Goal: Information Seeking & Learning: Learn about a topic

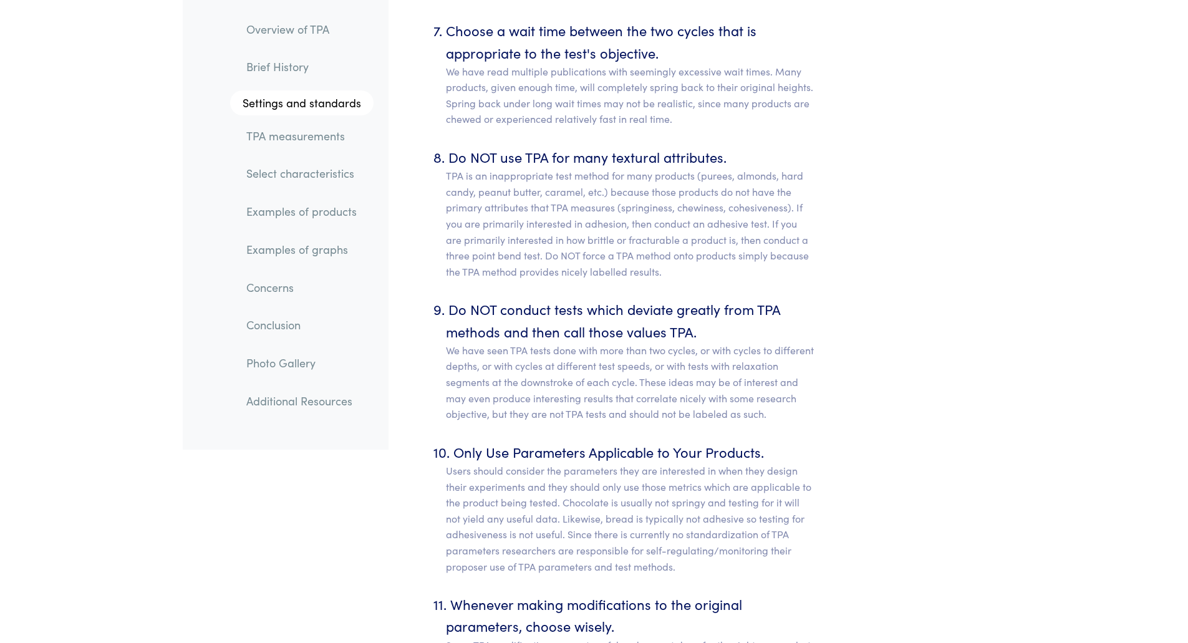
scroll to position [6547, 0]
drag, startPoint x: 614, startPoint y: 190, endPoint x: 780, endPoint y: 193, distance: 165.9
click at [780, 193] on p "TPA is an inappropriate test method for many products (purees, almonds, hard ca…" at bounding box center [630, 225] width 369 height 112
click at [593, 208] on p "TPA is an inappropriate test method for many products (purees, almonds, hard ca…" at bounding box center [630, 225] width 369 height 112
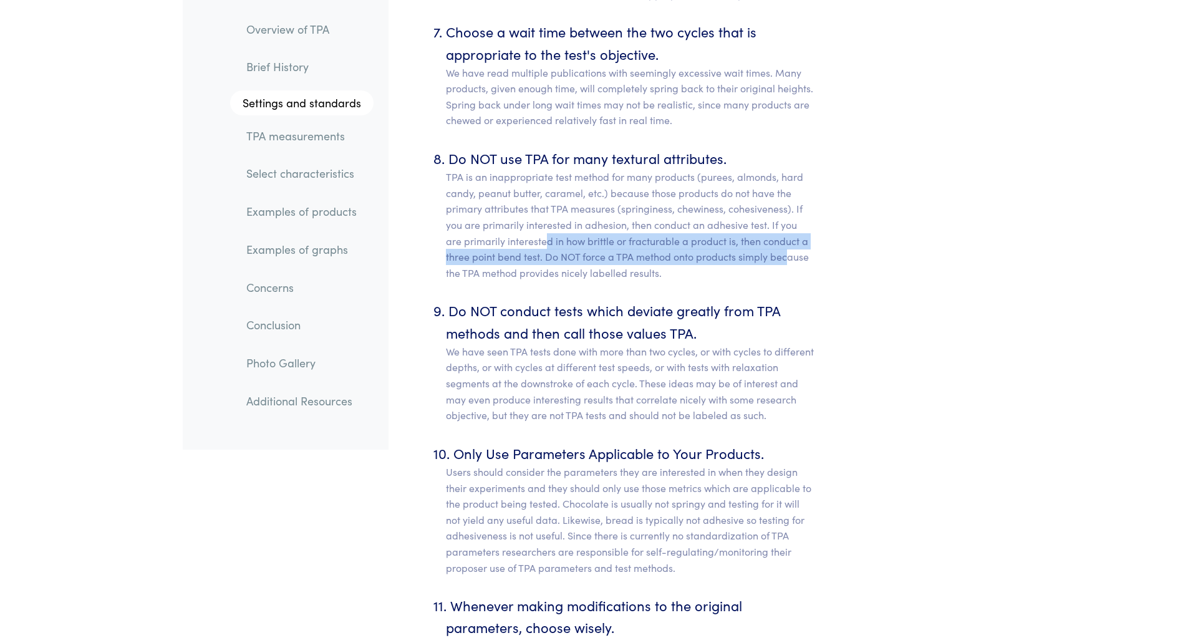
drag, startPoint x: 531, startPoint y: 224, endPoint x: 786, endPoint y: 242, distance: 256.3
click at [786, 242] on p "TPA is an inappropriate test method for many products (purees, almonds, hard ca…" at bounding box center [630, 225] width 369 height 112
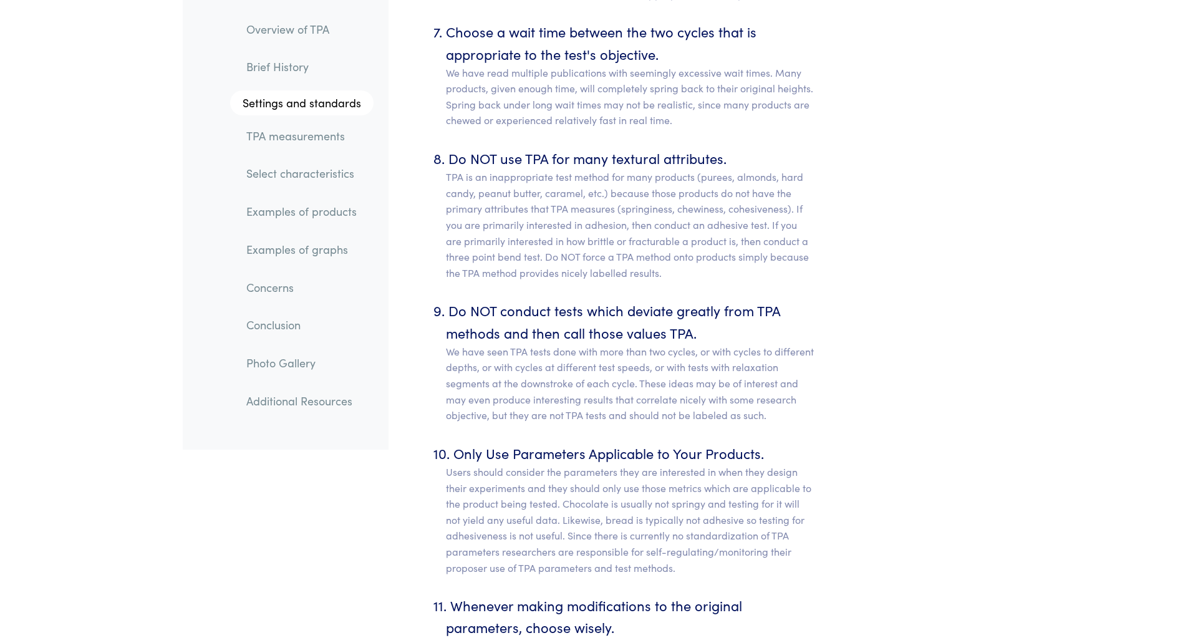
click at [576, 263] on p "TPA is an inappropriate test method for many products (purees, almonds, hard ca…" at bounding box center [630, 225] width 369 height 112
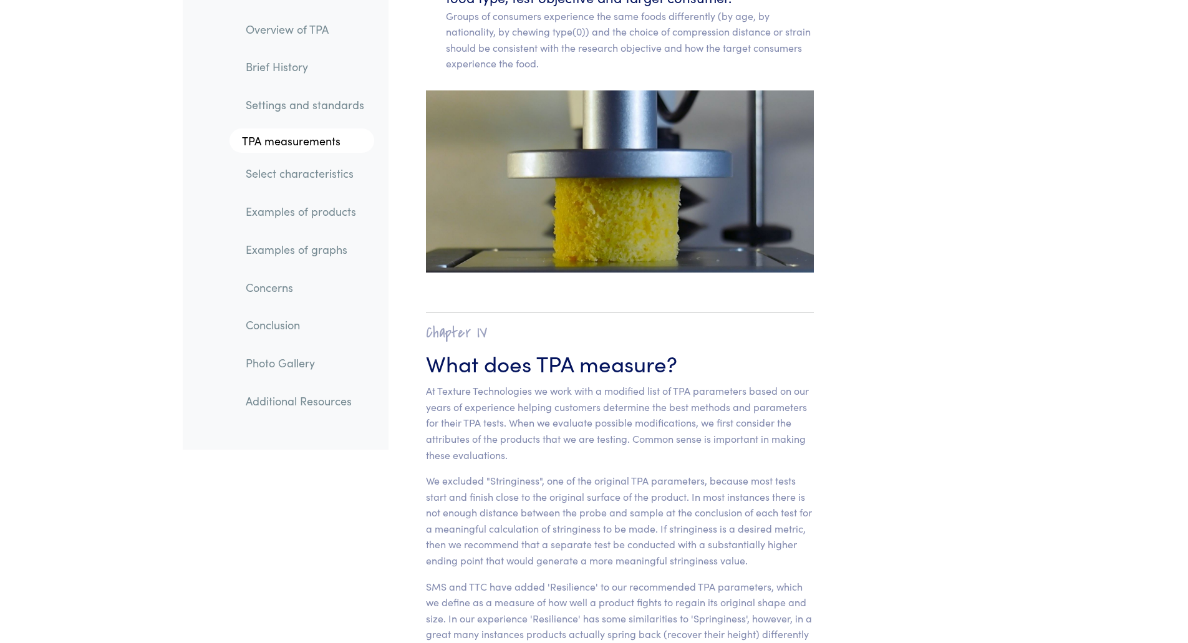
scroll to position [7358, 0]
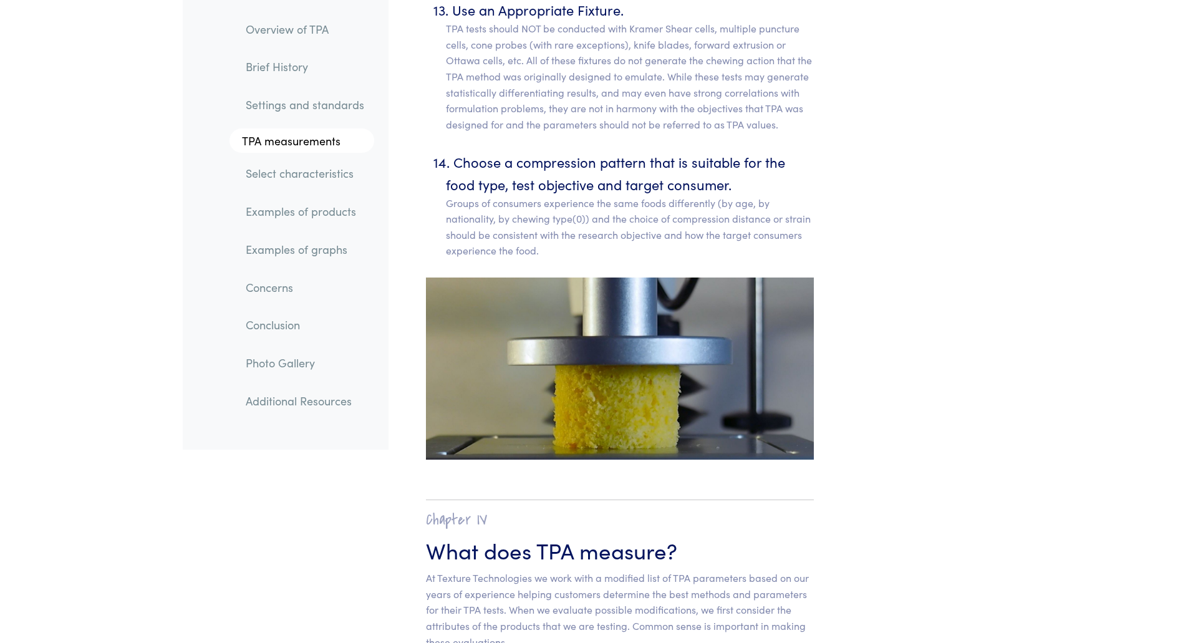
click at [562, 291] on img at bounding box center [620, 368] width 388 height 182
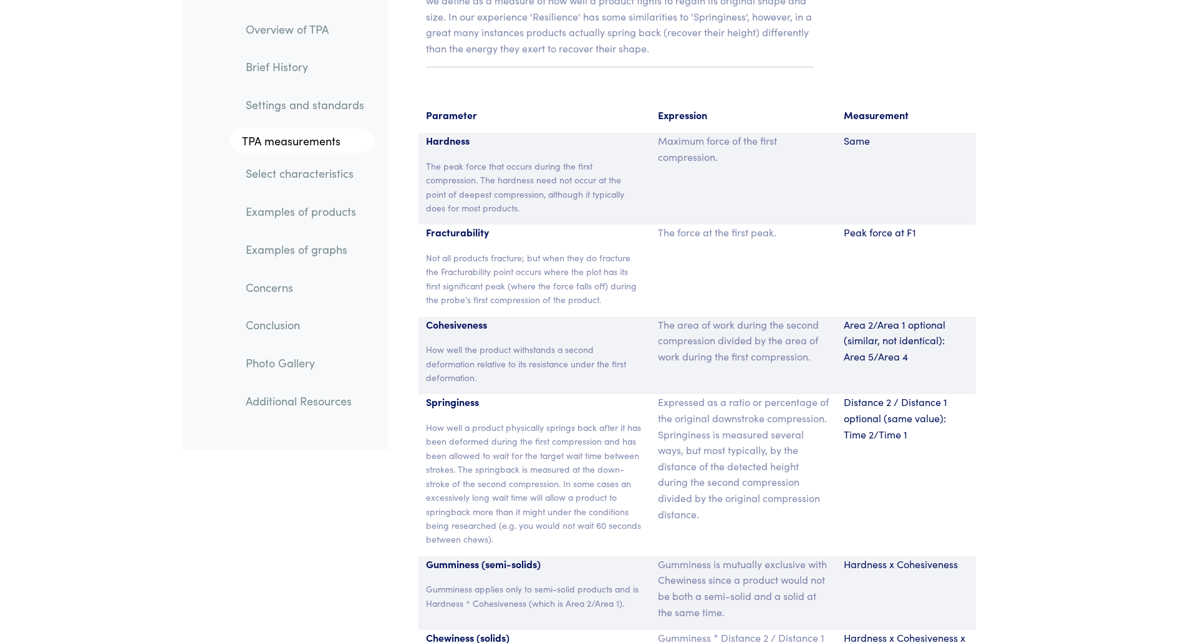
scroll to position [8231, 0]
